Goal: Consume media (video, audio)

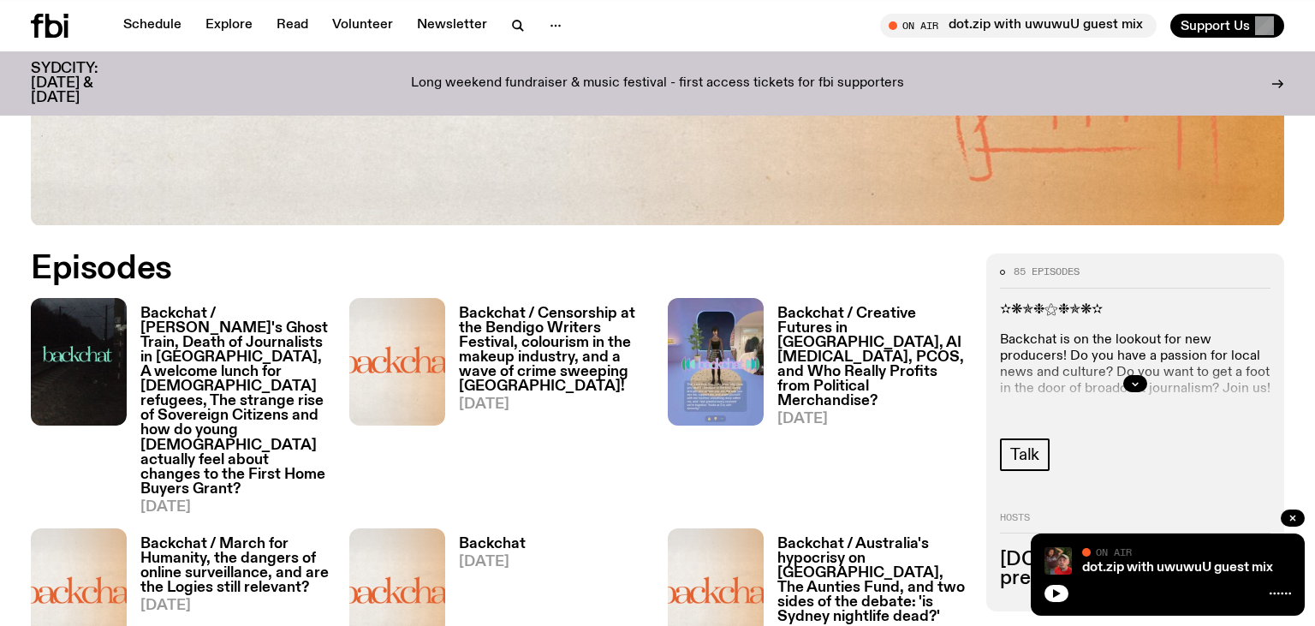
scroll to position [716, 0]
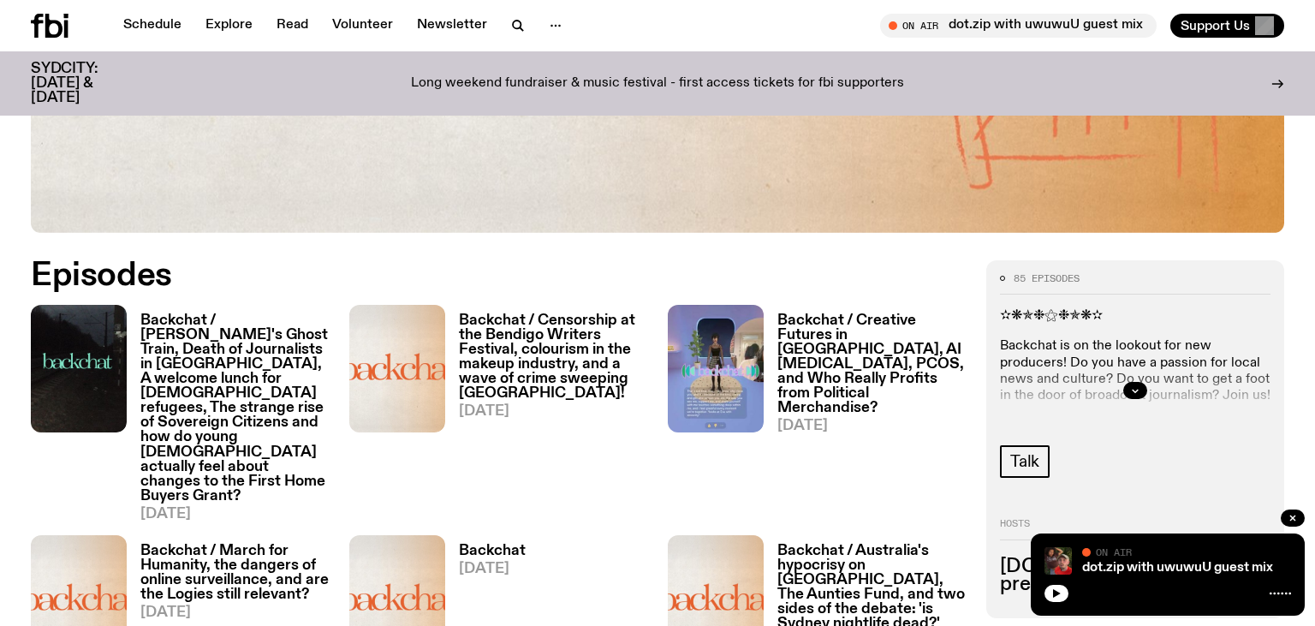
click at [235, 333] on h3 "Backchat / [PERSON_NAME]'s Ghost Train, Death of Journalists in [GEOGRAPHIC_DAT…" at bounding box center [234, 408] width 188 height 190
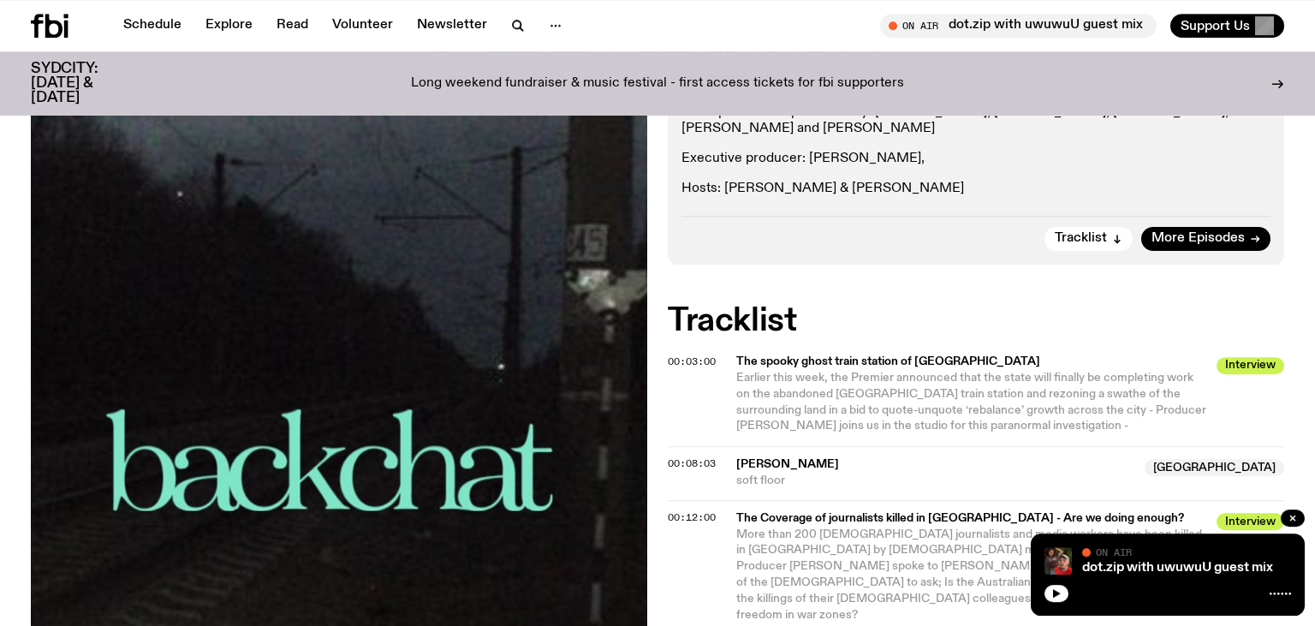
scroll to position [1085, 0]
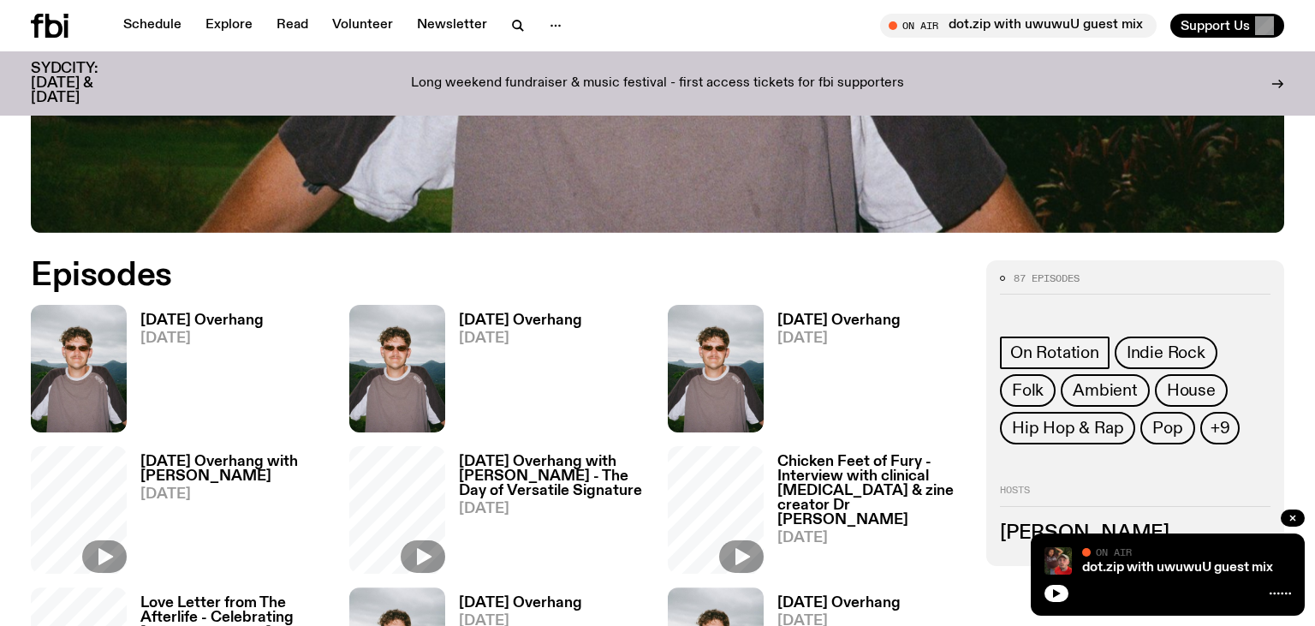
scroll to position [716, 0]
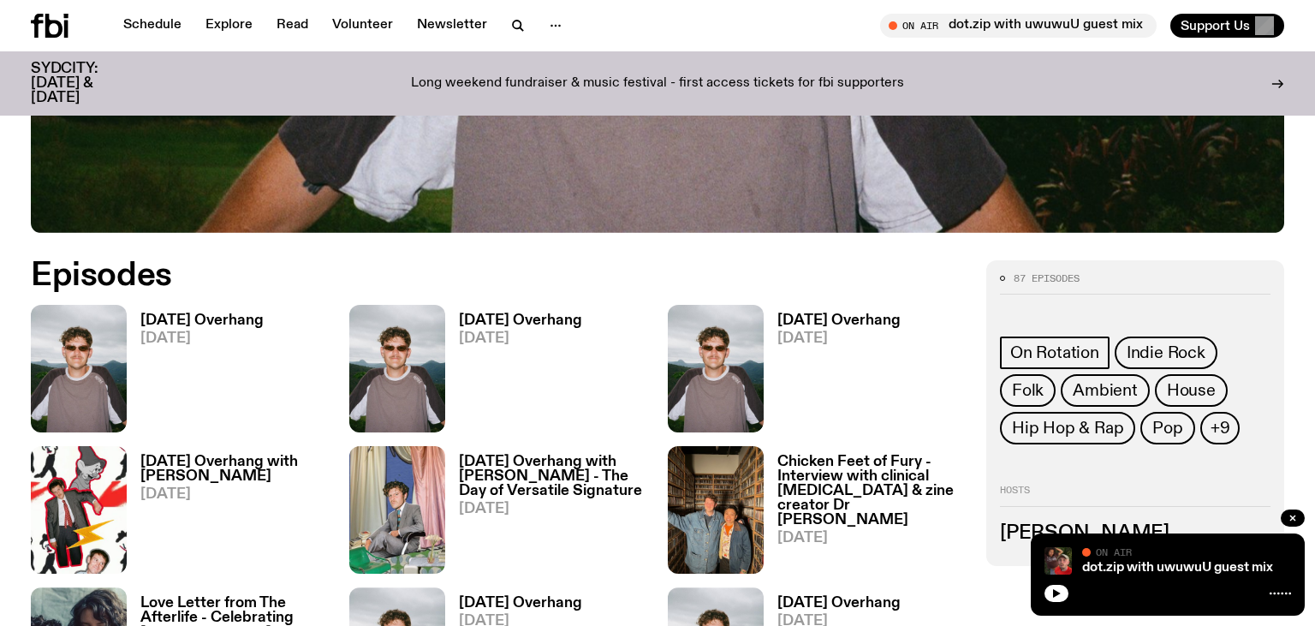
click at [204, 314] on h3 "Saturday Overhang" at bounding box center [201, 320] width 123 height 15
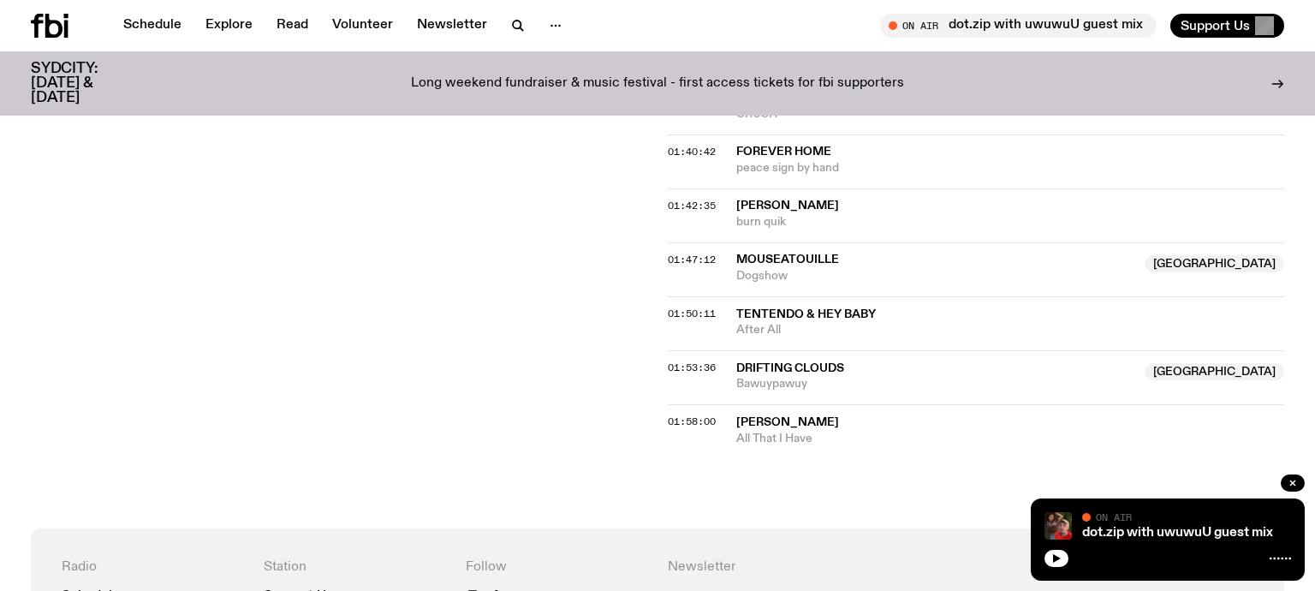
scroll to position [1016, 0]
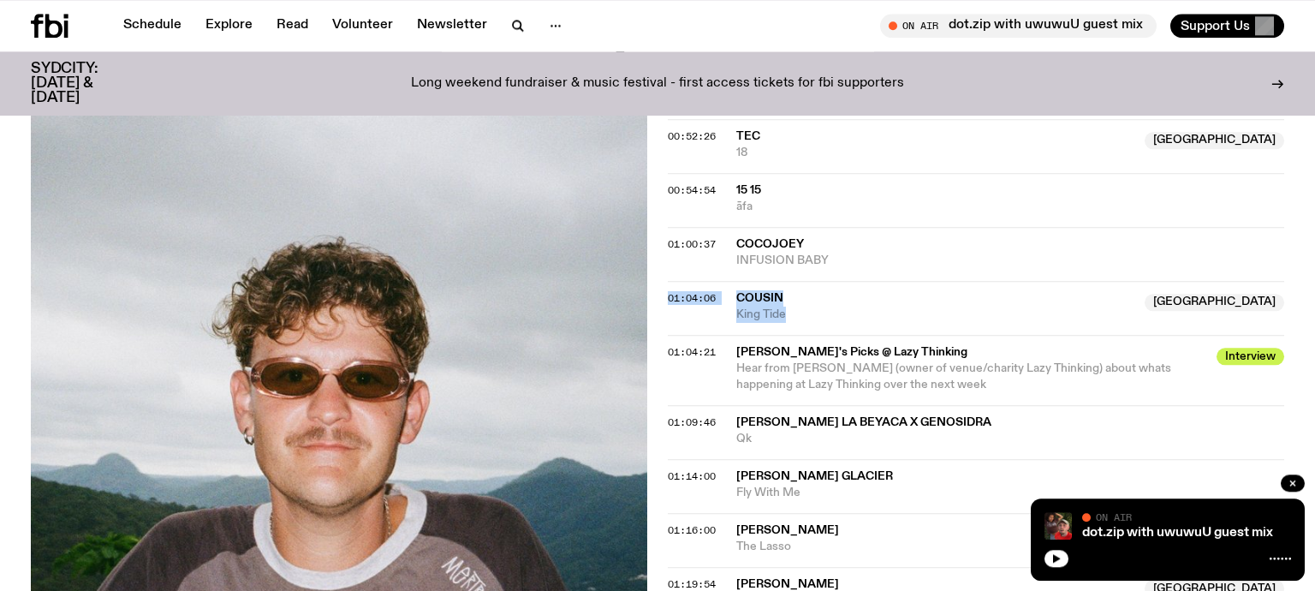
drag, startPoint x: 817, startPoint y: 313, endPoint x: 731, endPoint y: 299, distance: 86.9
click at [736, 307] on span "King Tide" at bounding box center [935, 315] width 398 height 16
copy div "01:04:06 Cousin NSW King Tide"
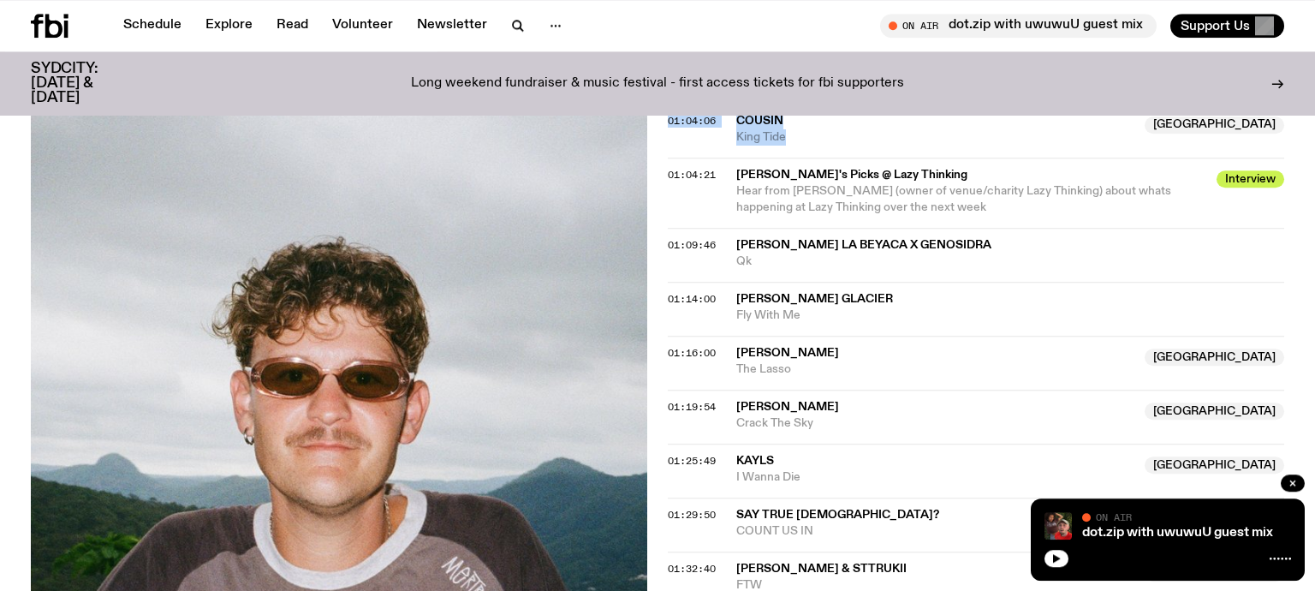
scroll to position [1106, 0]
